Goal: Find specific page/section: Find specific page/section

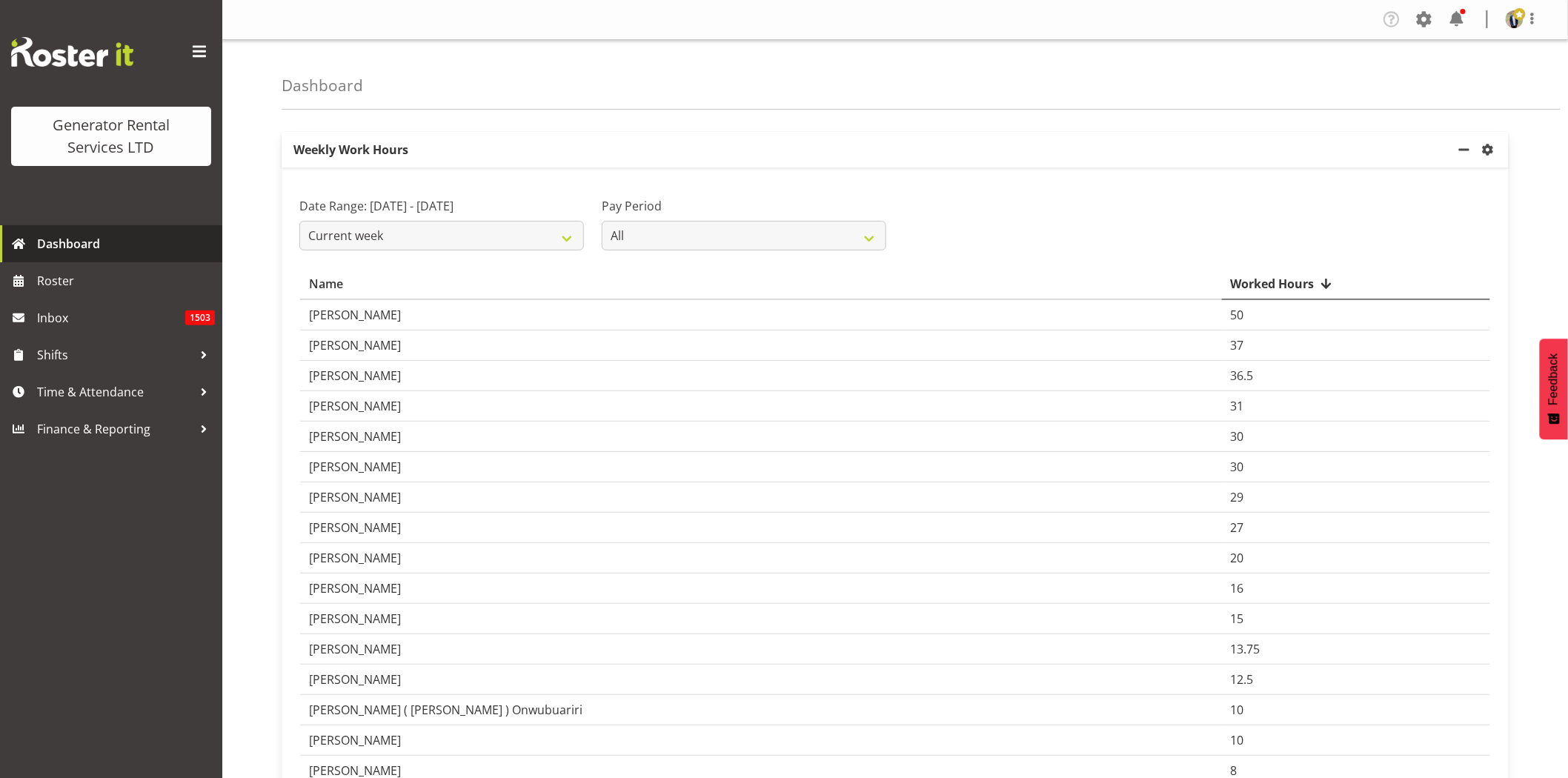
click at [106, 246] on span "Dashboard" at bounding box center [126, 244] width 177 height 22
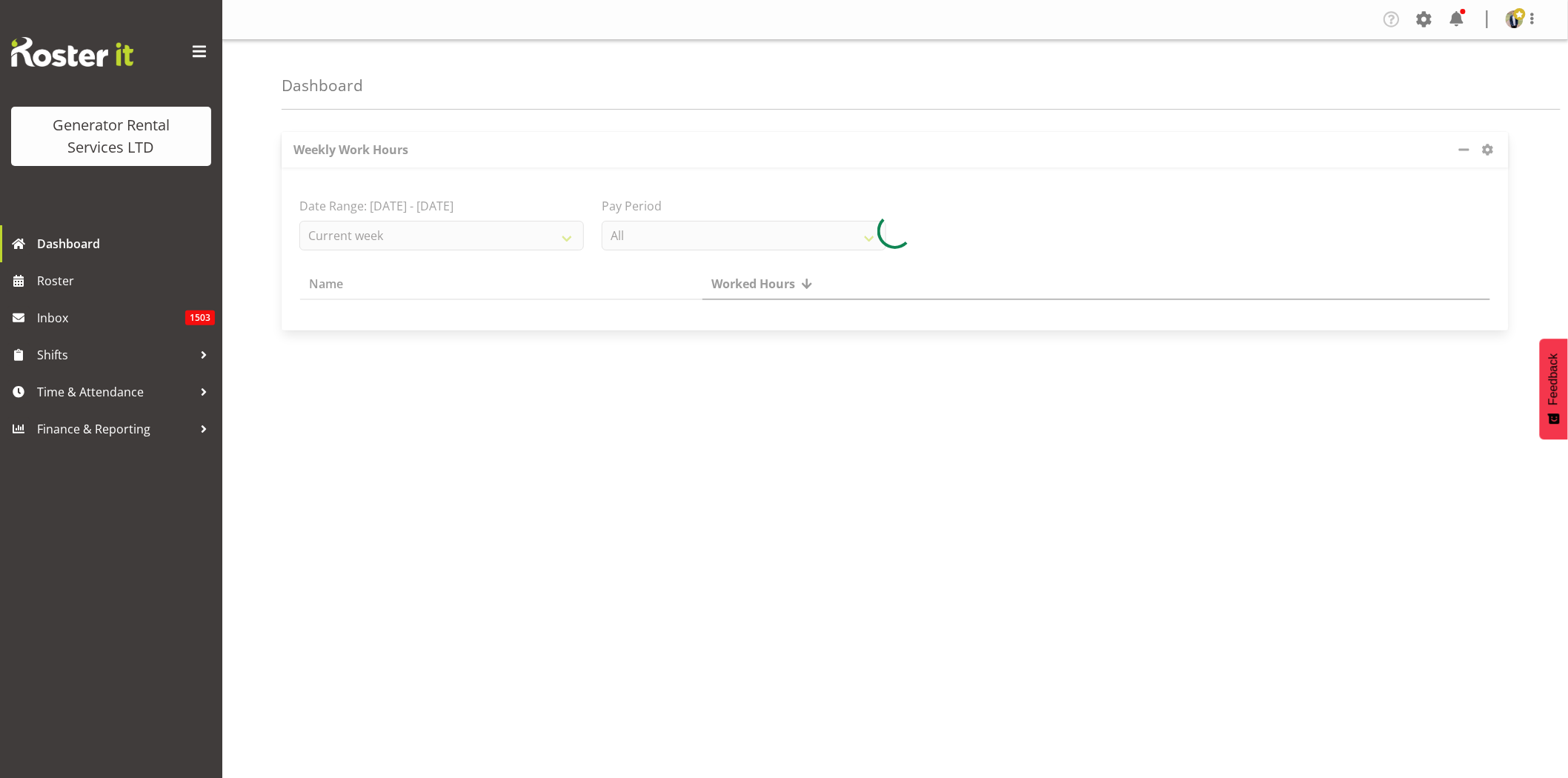
click at [197, 47] on span at bounding box center [199, 52] width 24 height 24
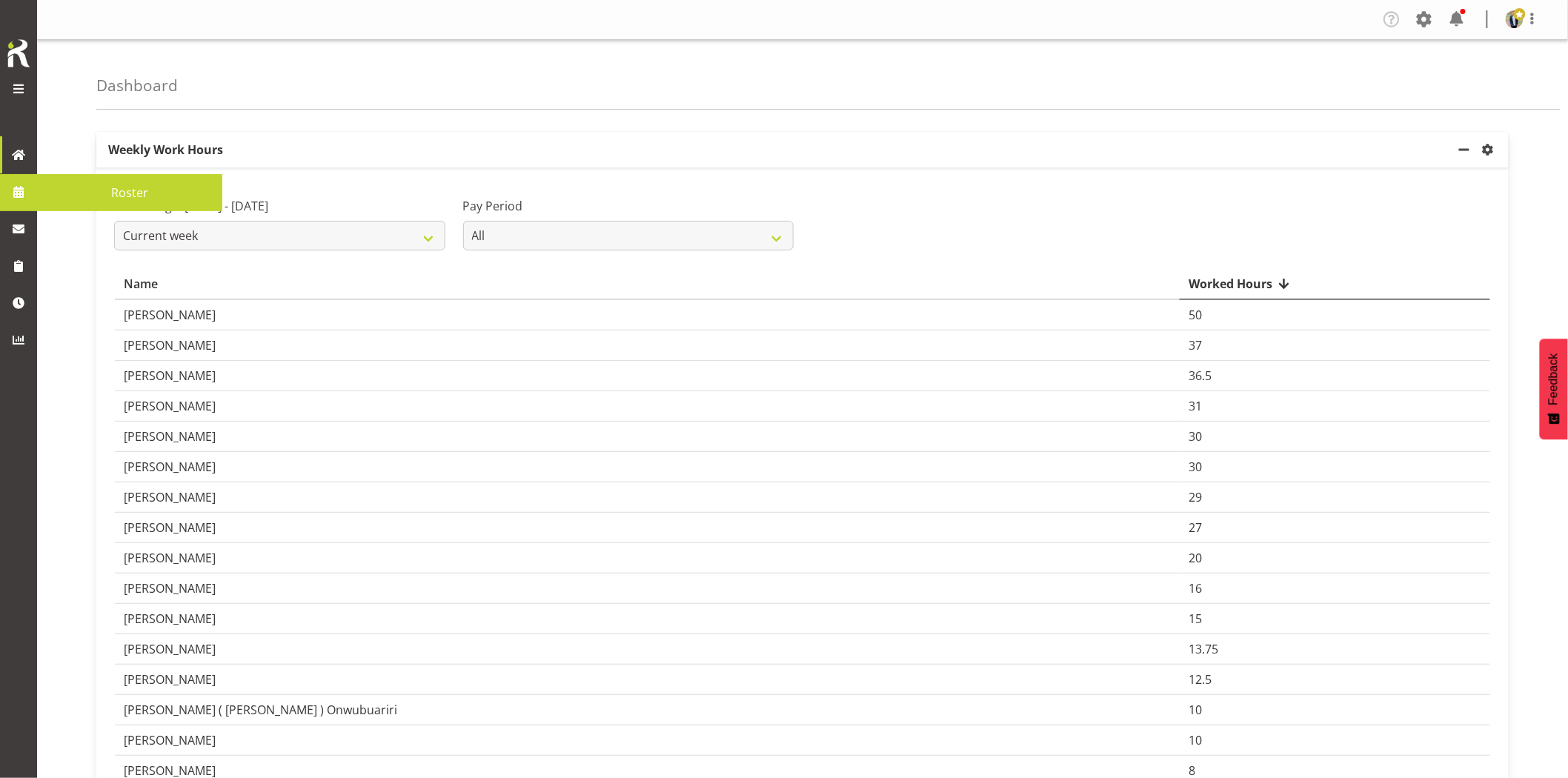
click at [13, 189] on span at bounding box center [18, 192] width 22 height 22
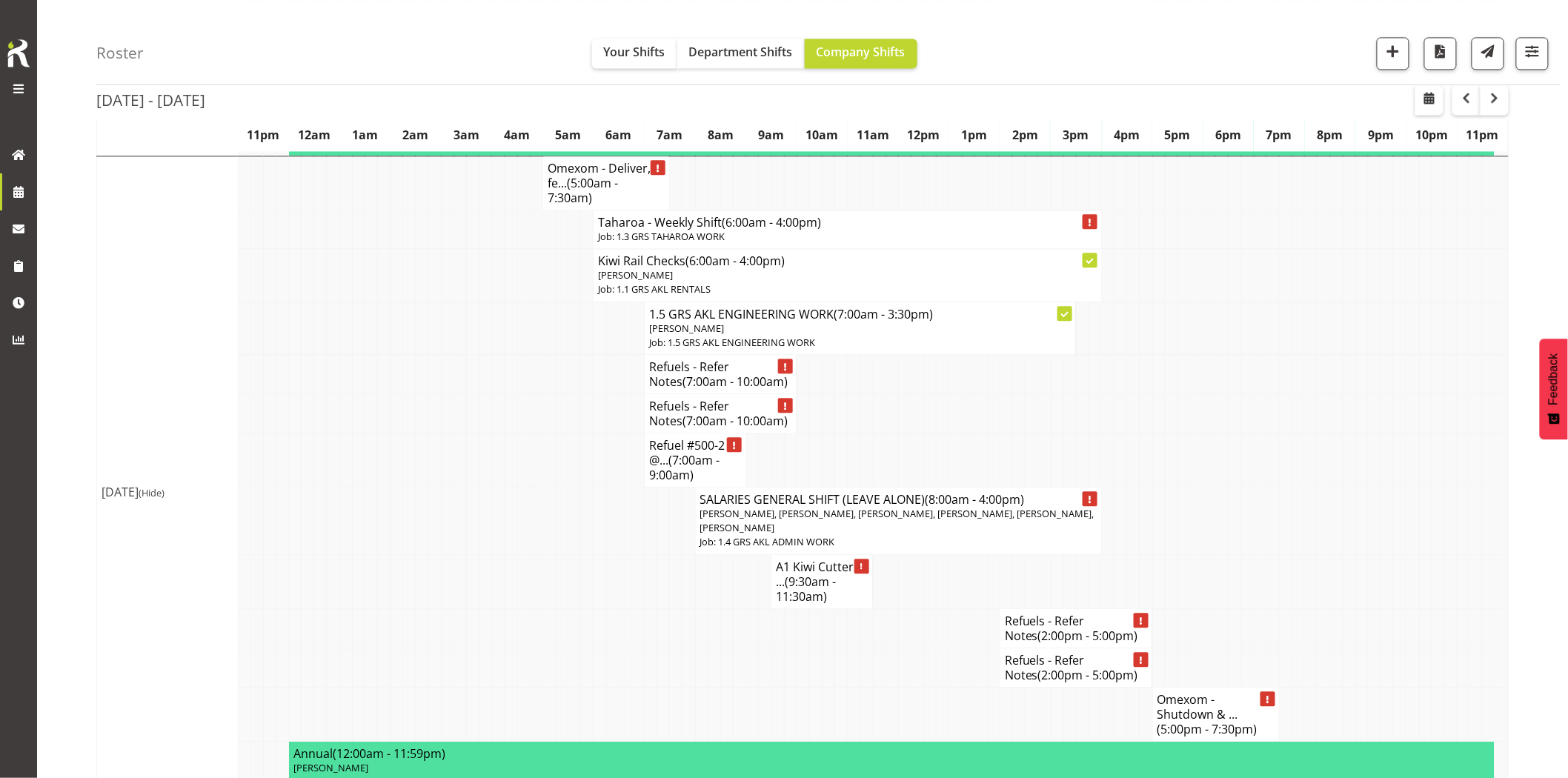
scroll to position [1235, 0]
